Goal: Task Accomplishment & Management: Complete application form

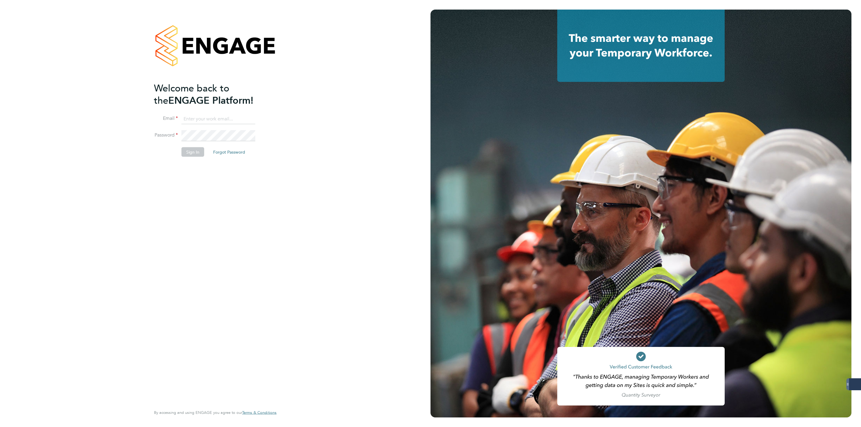
click at [222, 116] on input at bounding box center [219, 119] width 74 height 11
type input "george@mmpconsultancy.co.uk"
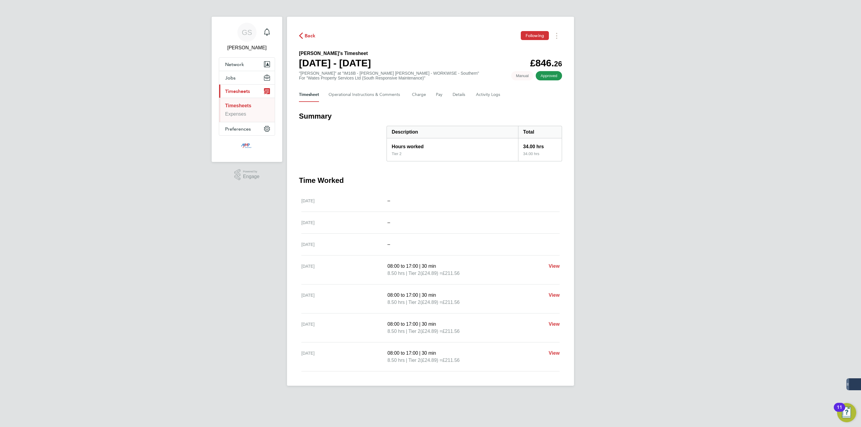
click at [243, 104] on link "Timesheets" at bounding box center [238, 105] width 26 height 5
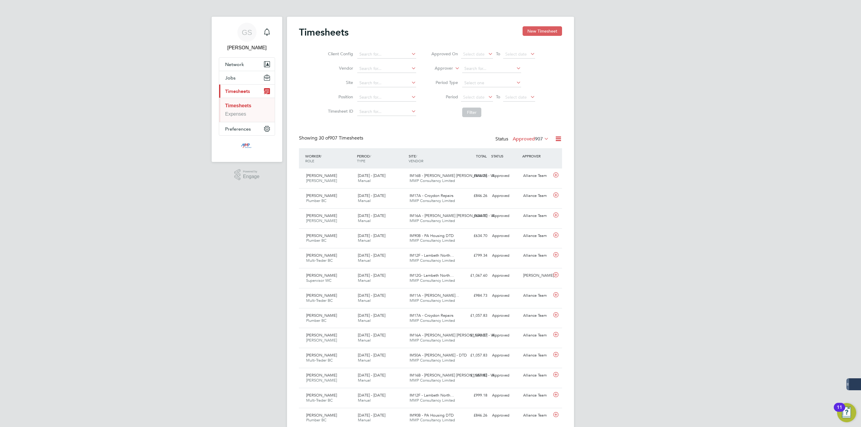
click at [525, 34] on button "New Timesheet" at bounding box center [542, 31] width 39 height 10
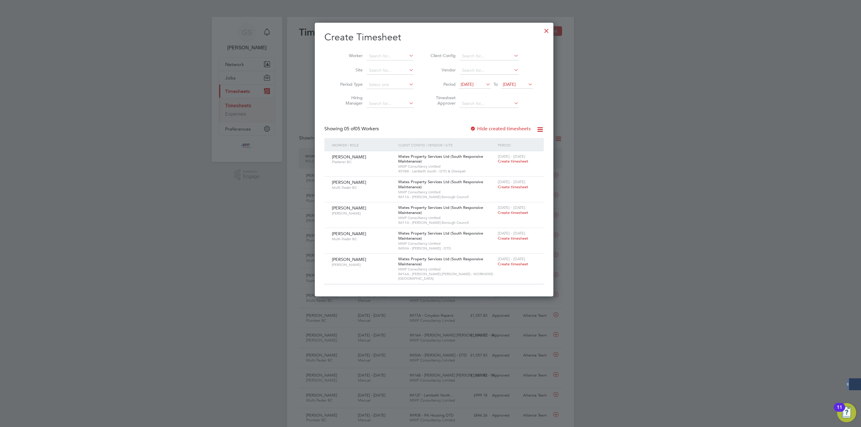
click at [541, 28] on div at bounding box center [546, 29] width 11 height 11
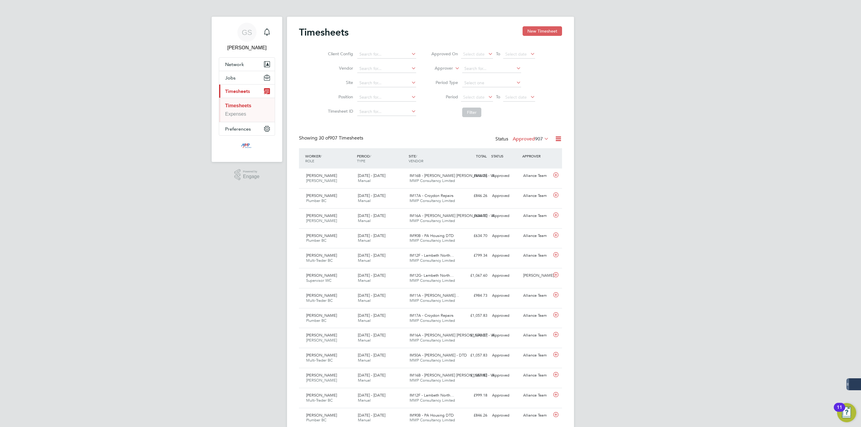
click at [534, 34] on button "New Timesheet" at bounding box center [542, 31] width 39 height 10
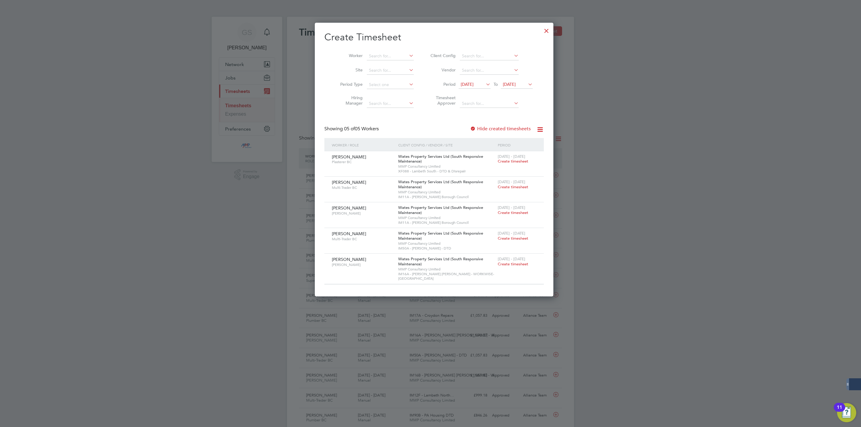
click at [541, 26] on div at bounding box center [546, 29] width 11 height 11
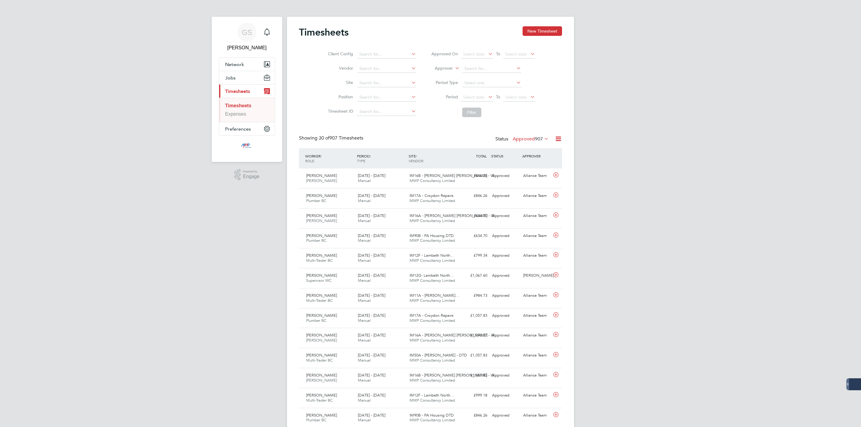
click at [527, 35] on button "New Timesheet" at bounding box center [542, 31] width 39 height 10
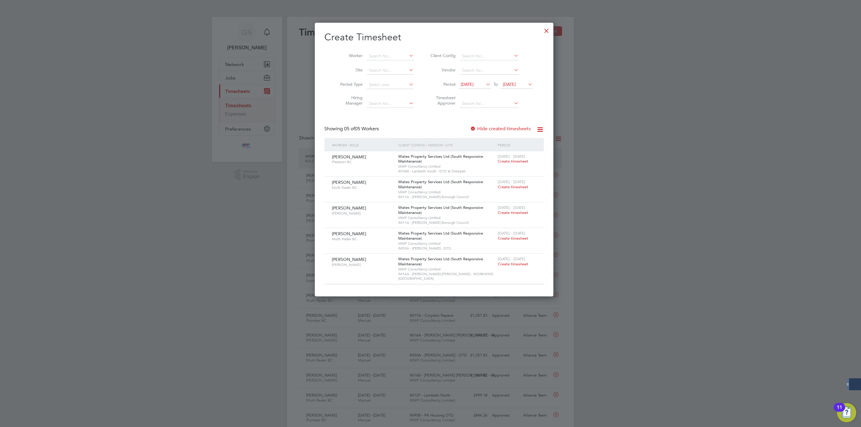
click at [541, 33] on div at bounding box center [546, 29] width 11 height 11
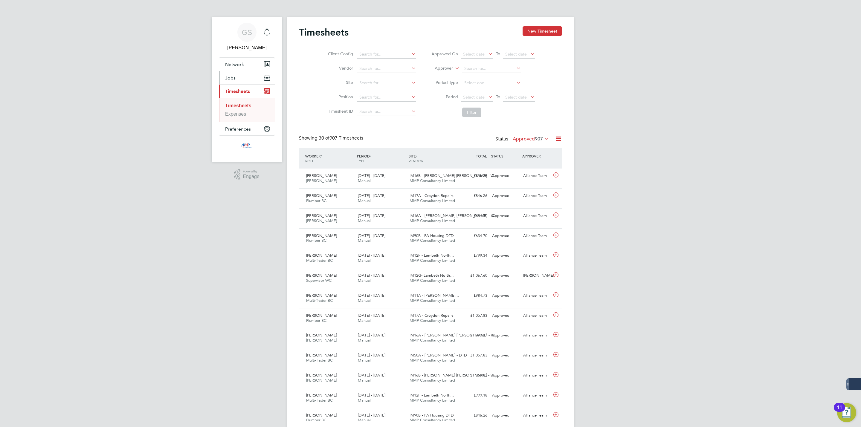
click at [228, 77] on span "Jobs" at bounding box center [230, 78] width 10 height 6
click at [235, 100] on link "Vacancies" at bounding box center [236, 100] width 22 height 5
